Goal: Communication & Community: Answer question/provide support

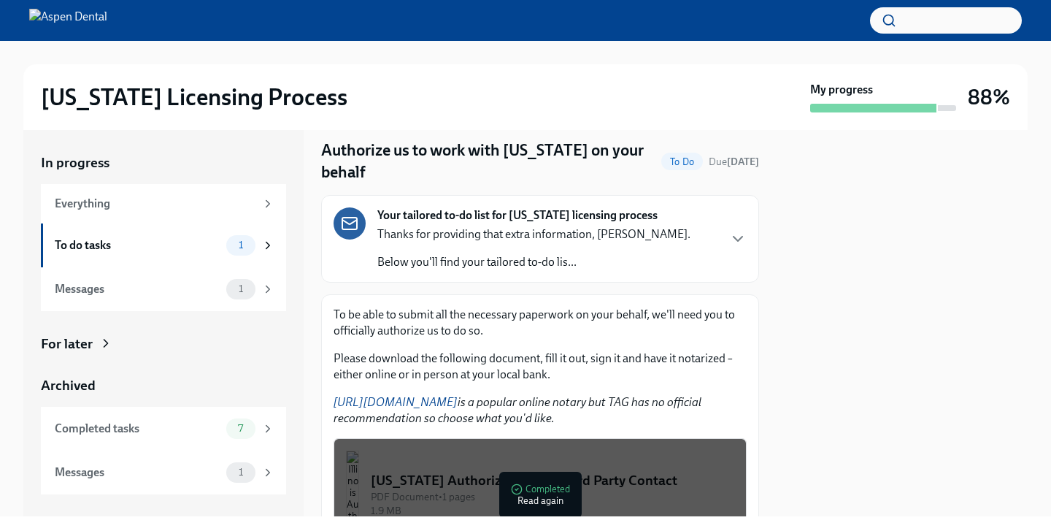
scroll to position [28, 0]
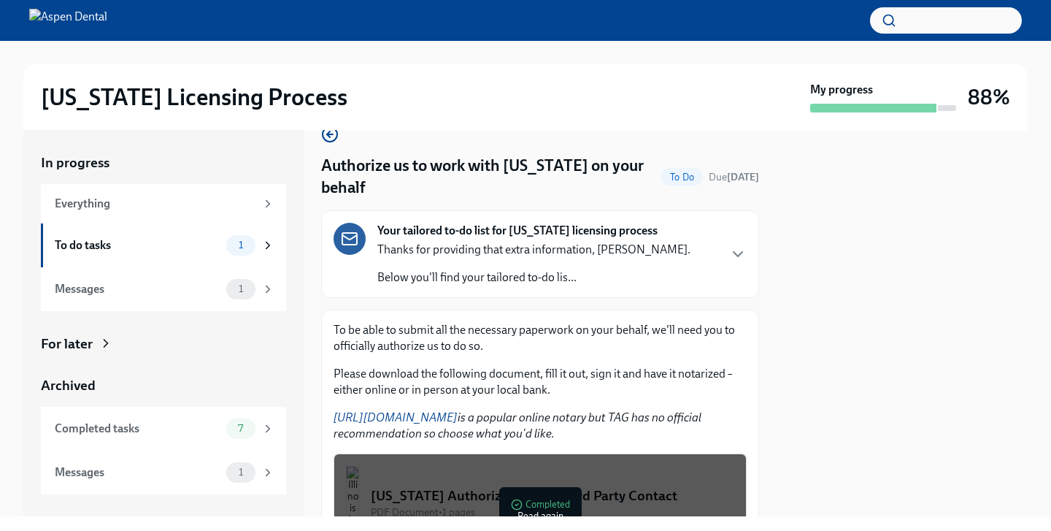
click at [411, 415] on link "[URL][DOMAIN_NAME]" at bounding box center [396, 417] width 124 height 14
click at [172, 295] on div "Messages" at bounding box center [138, 289] width 166 height 16
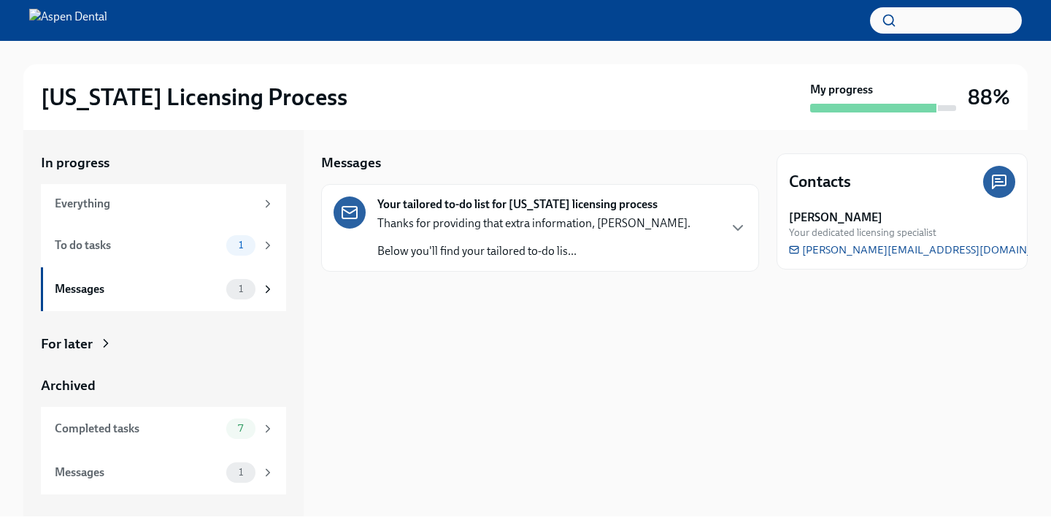
click at [495, 202] on strong "Your tailored to-do list for [US_STATE] licensing process" at bounding box center [517, 204] width 280 height 16
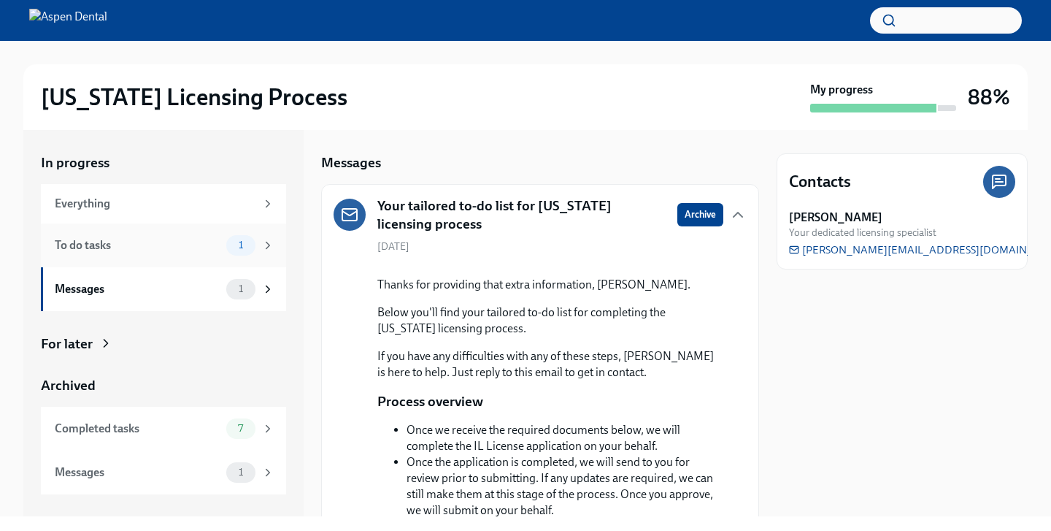
click at [150, 256] on div "To do tasks 1" at bounding box center [163, 245] width 245 height 44
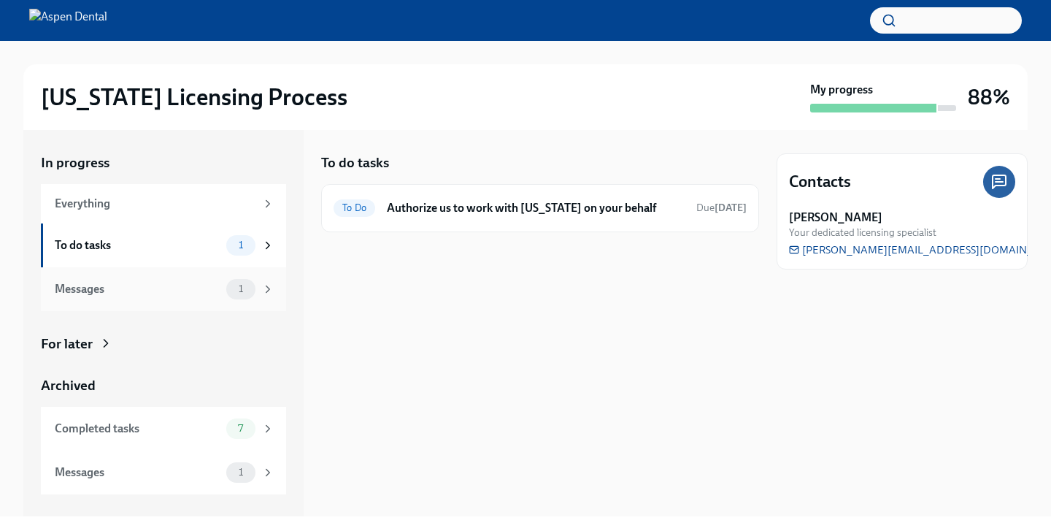
click at [150, 281] on div "Messages" at bounding box center [138, 289] width 166 height 16
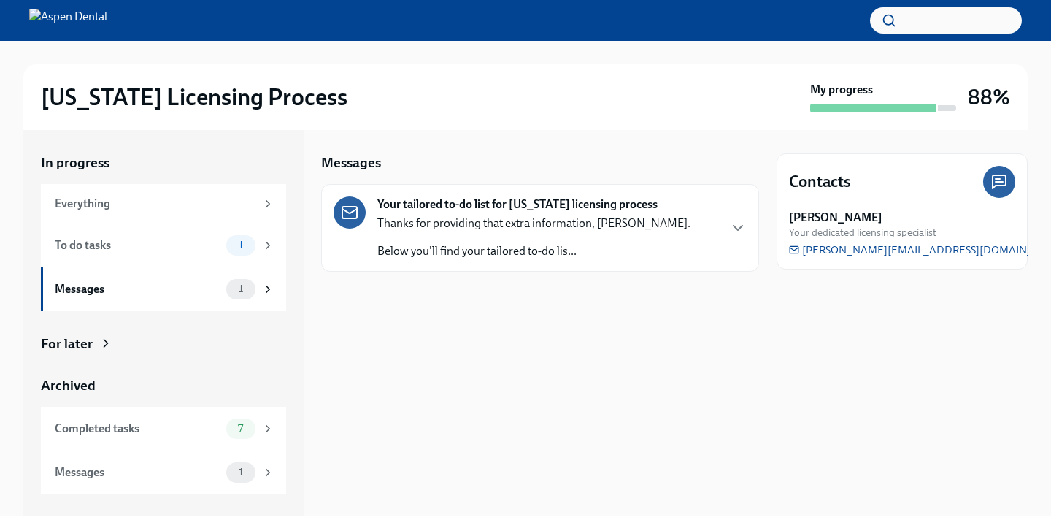
click at [469, 229] on p "Thanks for providing that extra information, [PERSON_NAME]." at bounding box center [533, 223] width 313 height 16
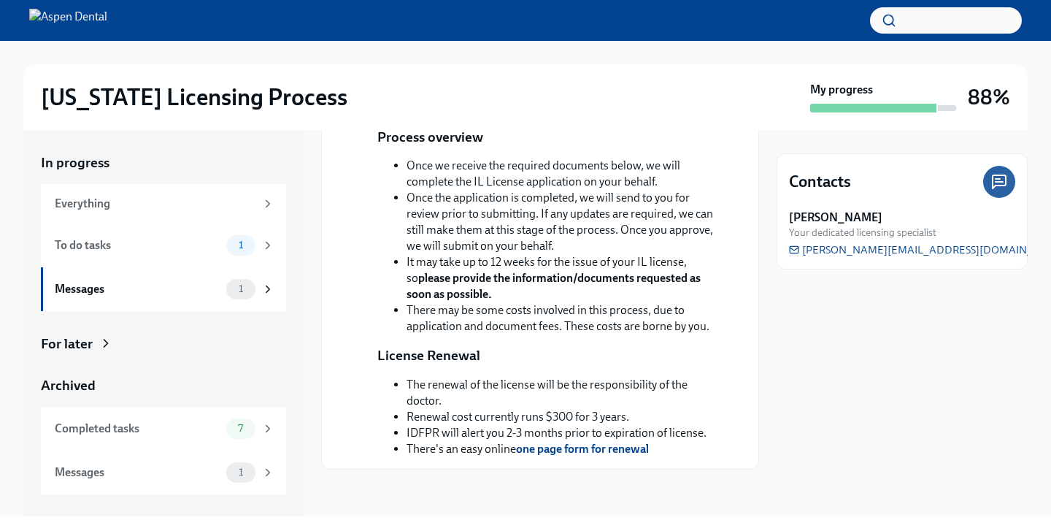
scroll to position [358, 0]
click at [159, 207] on div "Everything" at bounding box center [155, 204] width 201 height 16
